Goal: Task Accomplishment & Management: Manage account settings

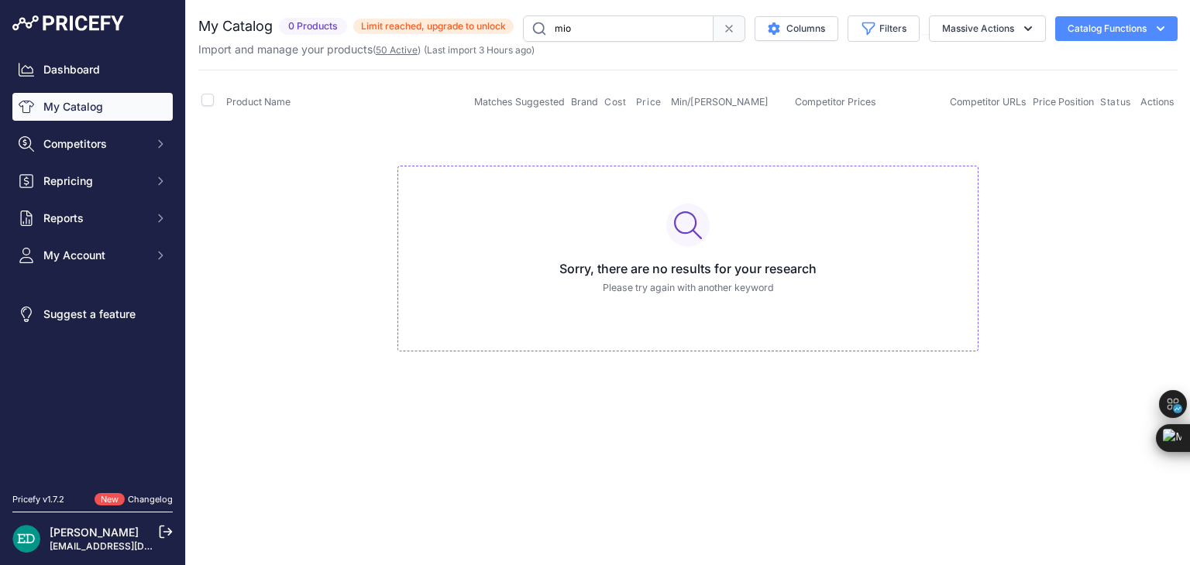
drag, startPoint x: 597, startPoint y: 29, endPoint x: 404, endPoint y: 46, distance: 194.5
click at [407, 45] on div "My Catalog 0 Products ​" at bounding box center [687, 36] width 979 height 42
type input "reolink"
click at [77, 110] on link "My Catalog" at bounding box center [92, 107] width 160 height 28
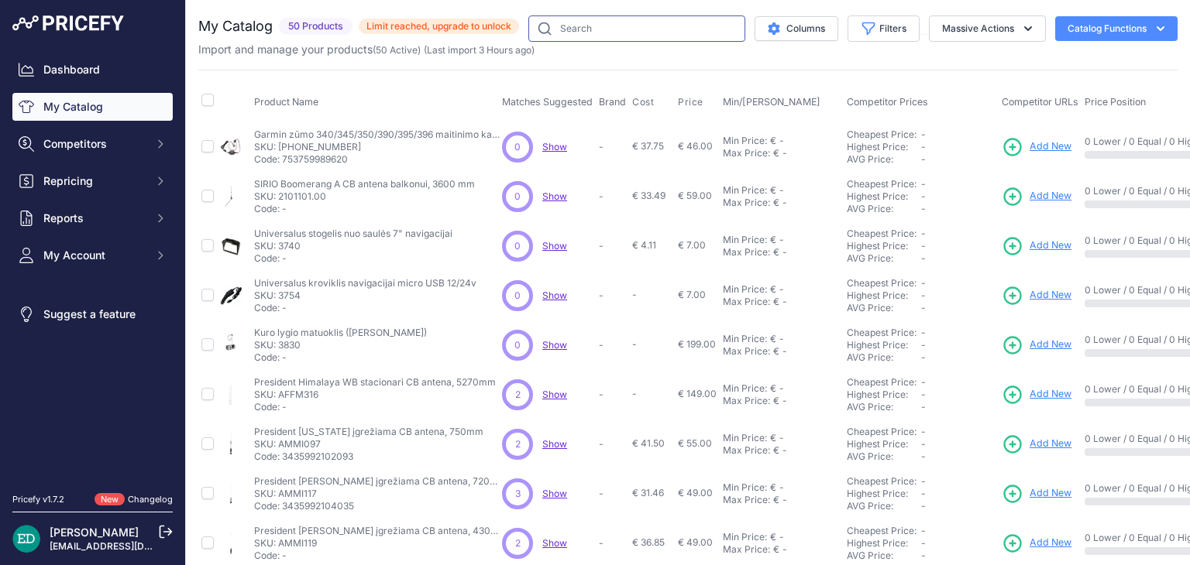
click at [558, 36] on input "text" at bounding box center [636, 28] width 217 height 26
type input "reolink"
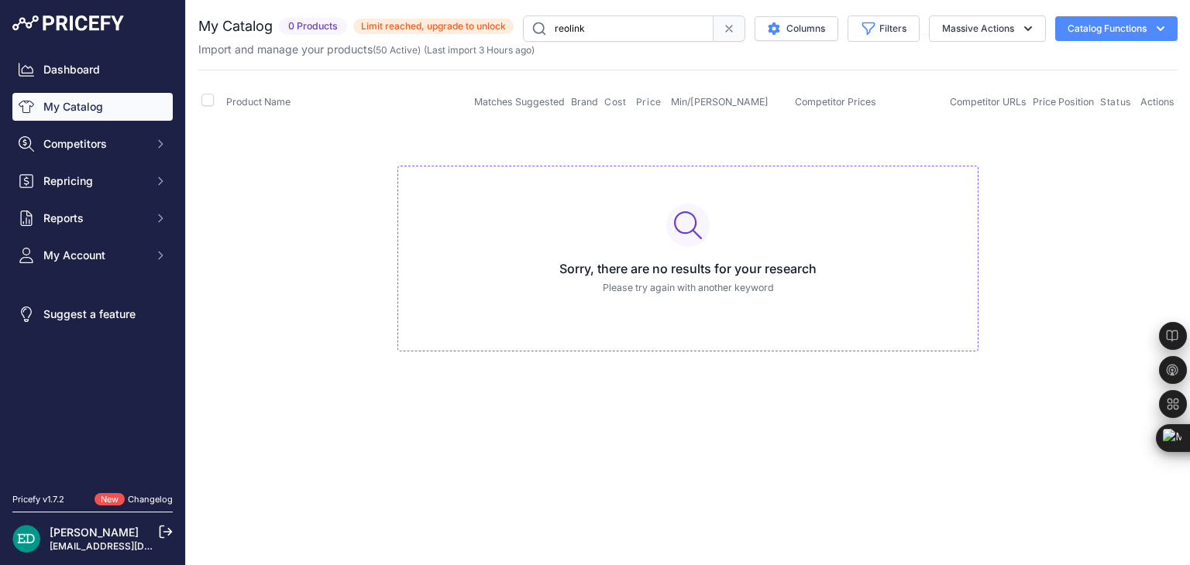
click at [603, 27] on input "reolink" at bounding box center [618, 28] width 191 height 26
click at [73, 95] on link "My Catalog" at bounding box center [92, 107] width 160 height 28
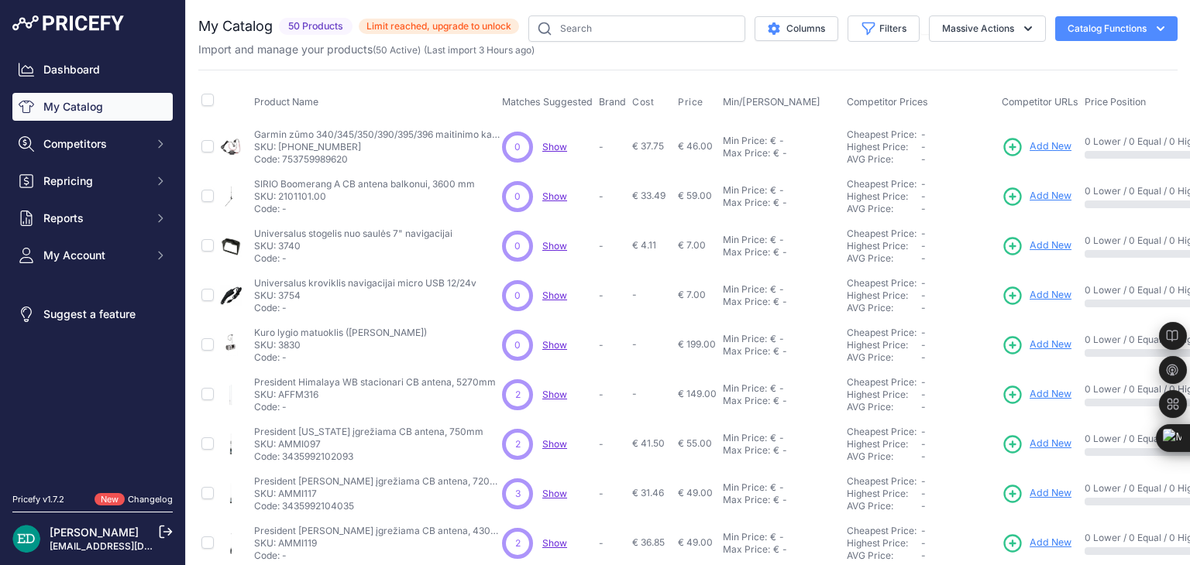
click at [610, 60] on div "My Catalog 50 Products" at bounding box center [687, 464] width 979 height 899
click at [459, 30] on span "Limit reached, upgrade to unlock" at bounding box center [439, 26] width 160 height 15
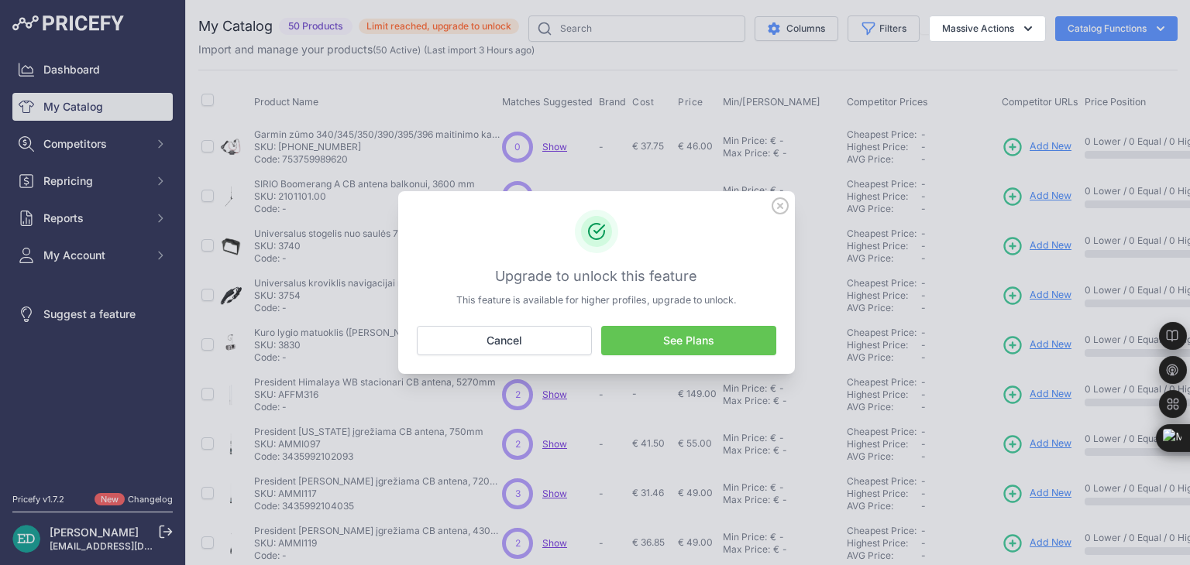
click at [702, 343] on link "See Plans" at bounding box center [688, 340] width 175 height 29
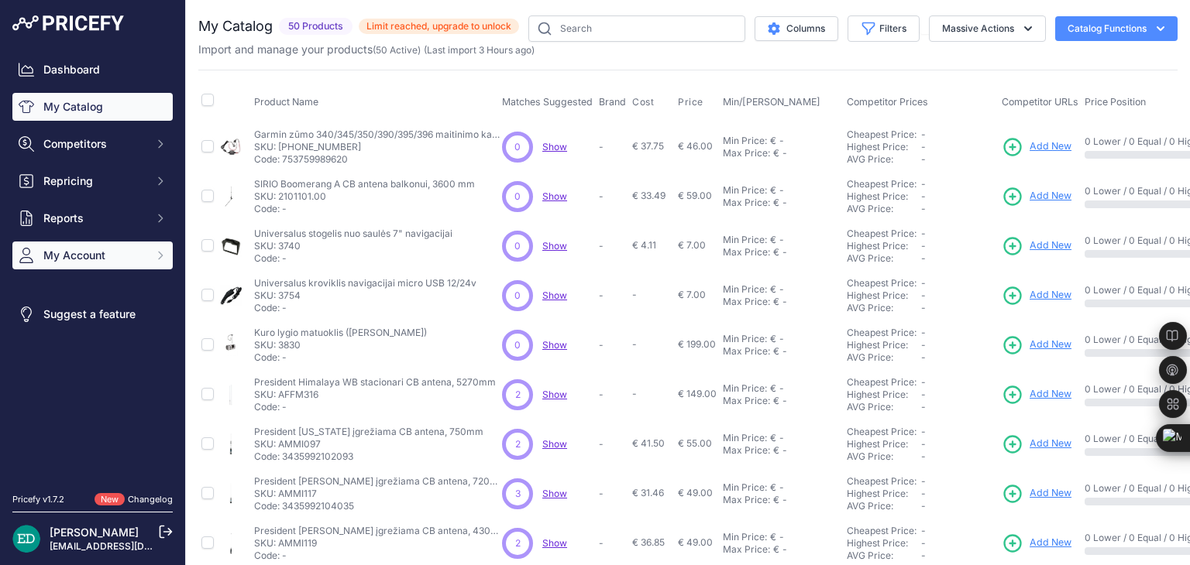
click at [149, 266] on button "My Account" at bounding box center [92, 256] width 160 height 28
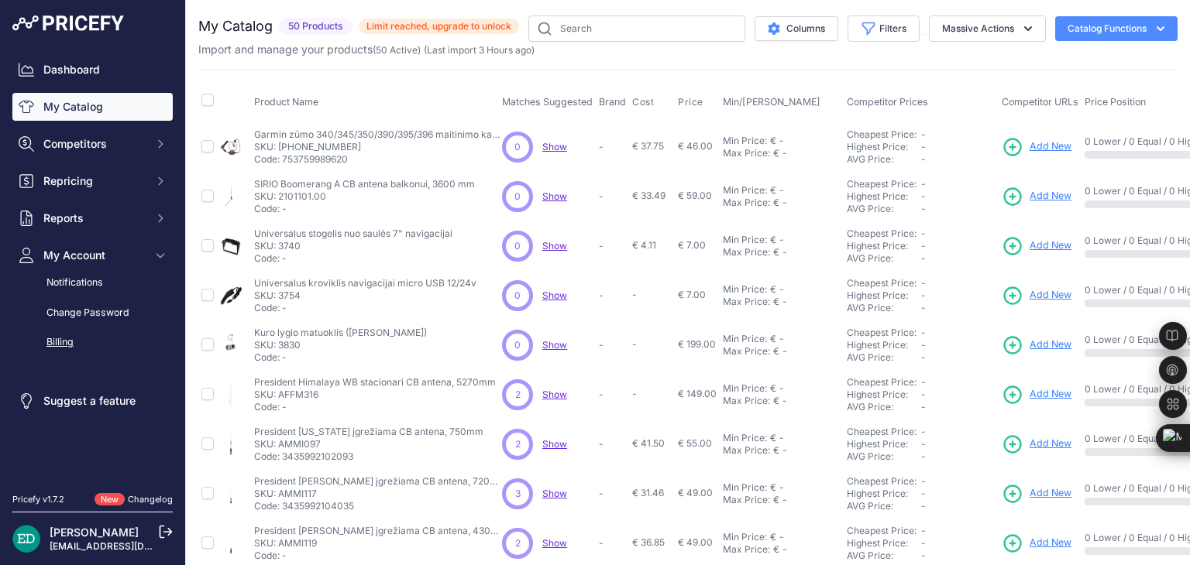
click at [90, 349] on div "Billing" at bounding box center [92, 342] width 160 height 27
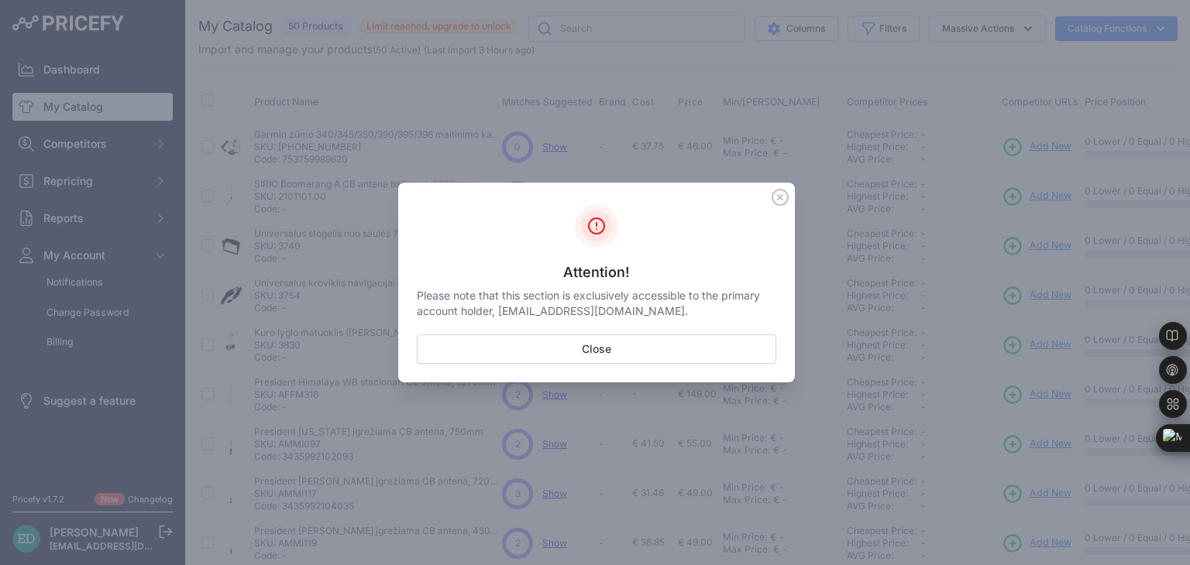
click at [777, 198] on icon "Sidebar" at bounding box center [780, 197] width 17 height 17
